Goal: Check status: Check status

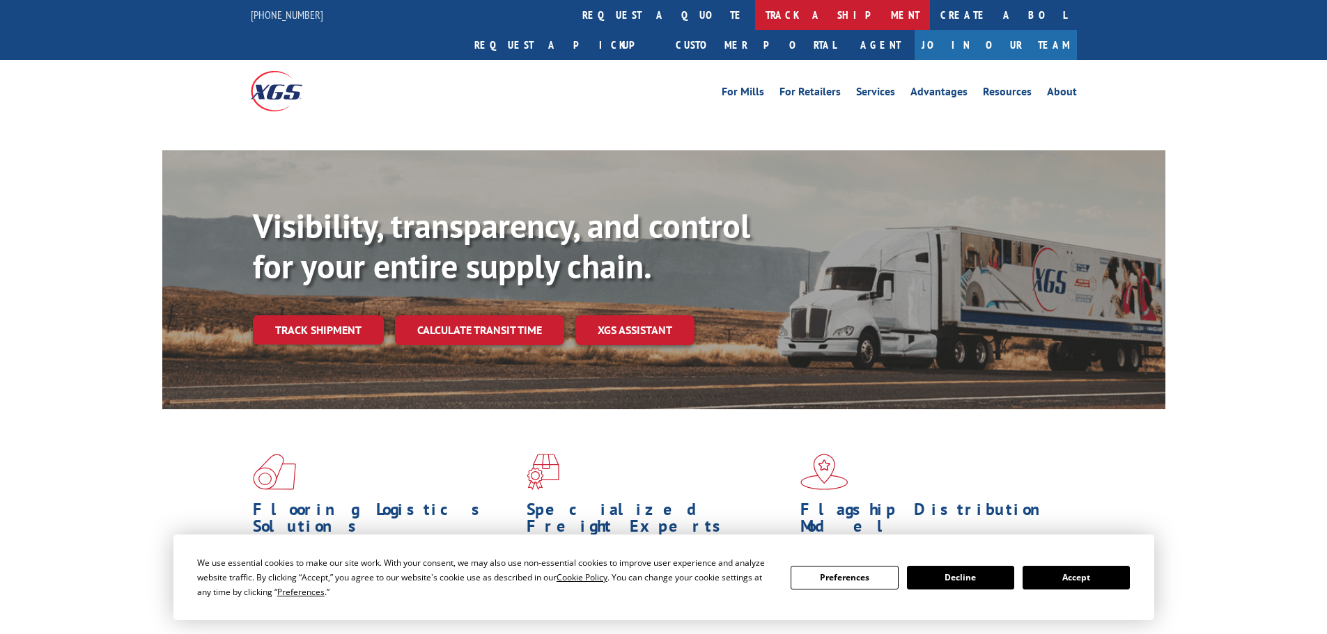
click at [755, 12] on link "track a shipment" at bounding box center [842, 15] width 175 height 30
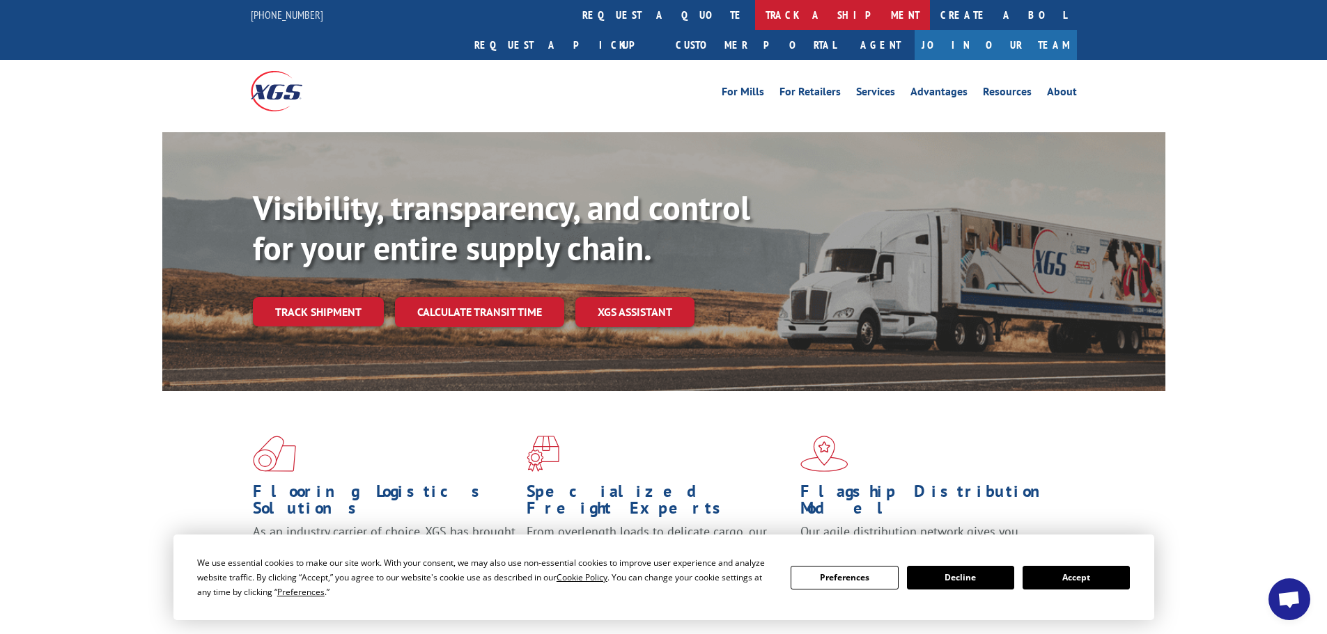
click at [755, 16] on link "track a shipment" at bounding box center [842, 15] width 175 height 30
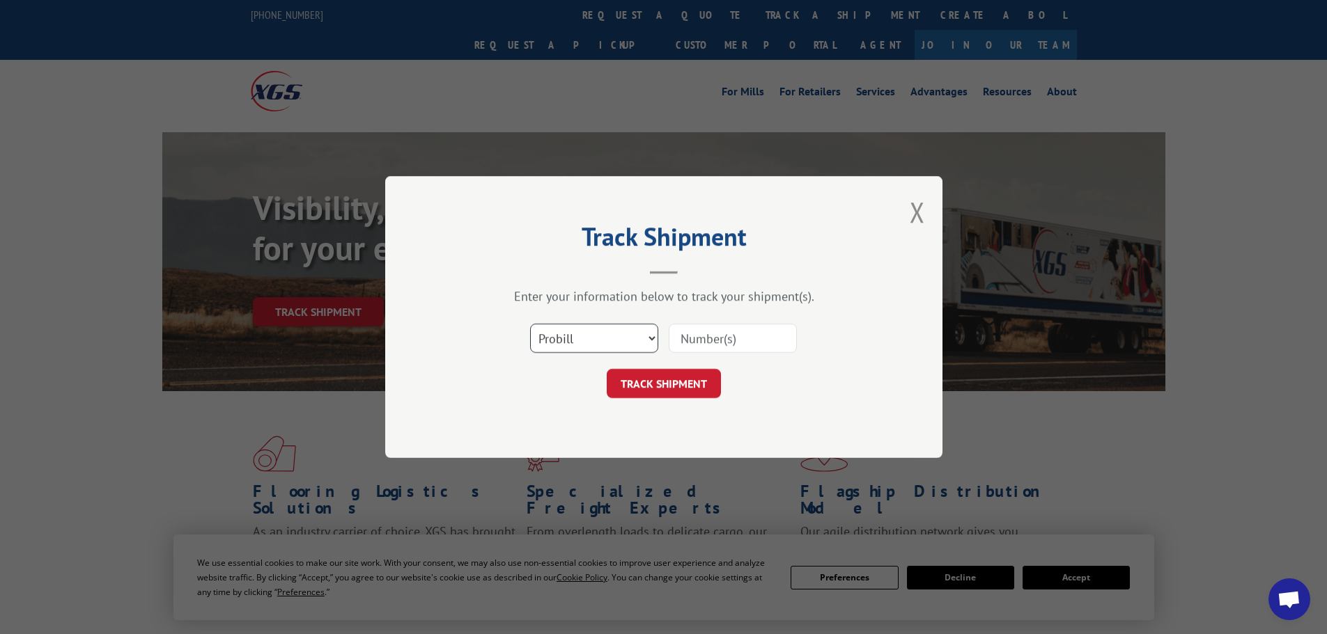
click at [650, 333] on select "Select category... Probill BOL PO" at bounding box center [594, 338] width 128 height 29
select select "po"
click at [530, 324] on select "Select category... Probill BOL PO" at bounding box center [594, 338] width 128 height 29
click at [697, 334] on input at bounding box center [732, 338] width 128 height 29
paste input "58502968"
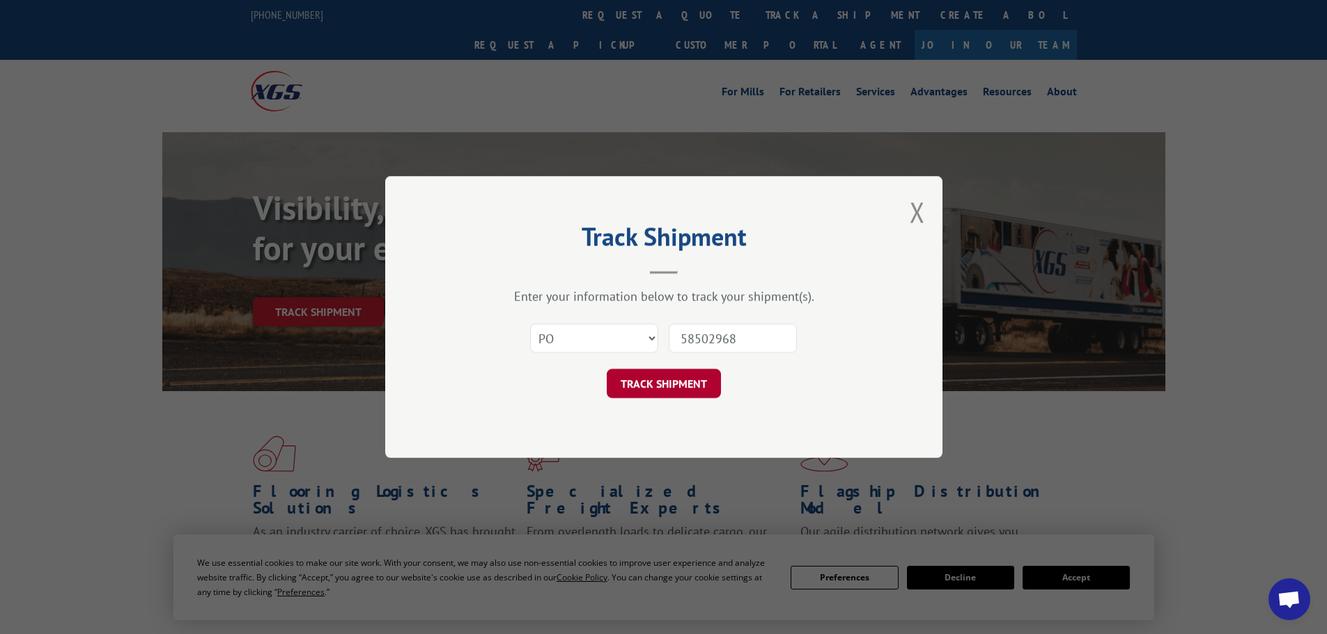
type input "58502968"
click at [671, 379] on button "TRACK SHIPMENT" at bounding box center [664, 383] width 114 height 29
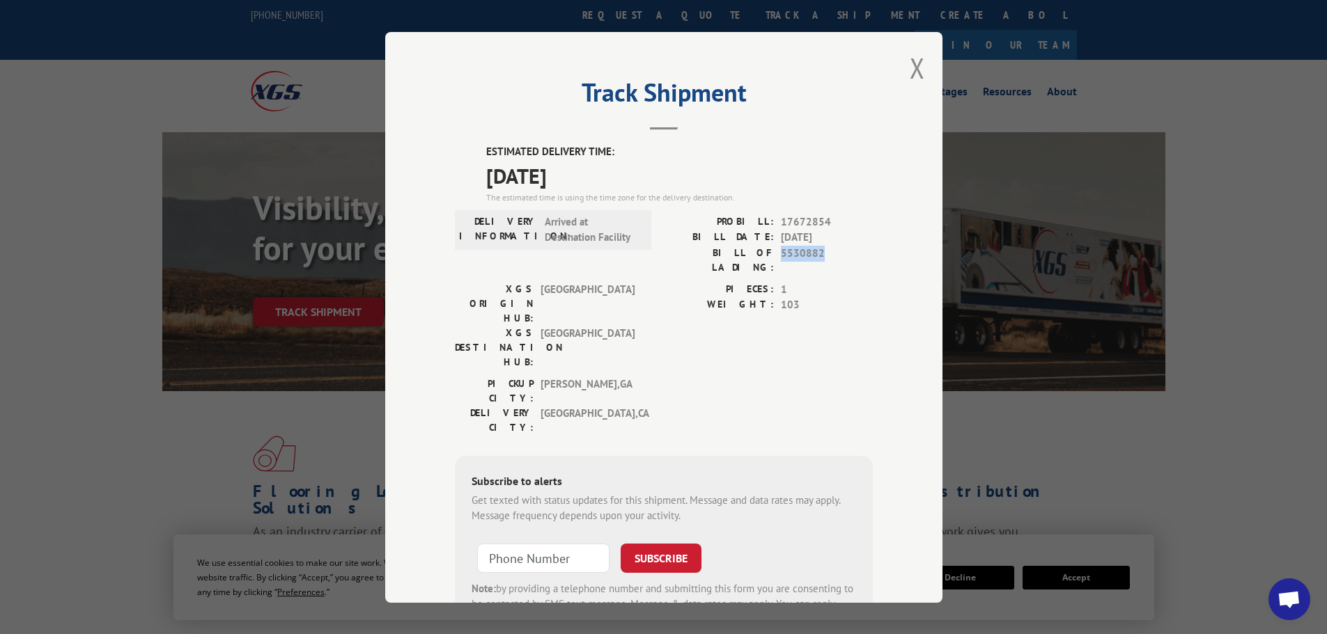
drag, startPoint x: 818, startPoint y: 256, endPoint x: 772, endPoint y: 255, distance: 46.7
click at [772, 255] on div "BILL OF LADING: 5530882" at bounding box center [768, 259] width 209 height 29
drag, startPoint x: 775, startPoint y: 219, endPoint x: 824, endPoint y: 218, distance: 49.4
click at [824, 218] on span "17672854" at bounding box center [827, 222] width 92 height 16
copy span "17672854"
